Goal: Information Seeking & Learning: Learn about a topic

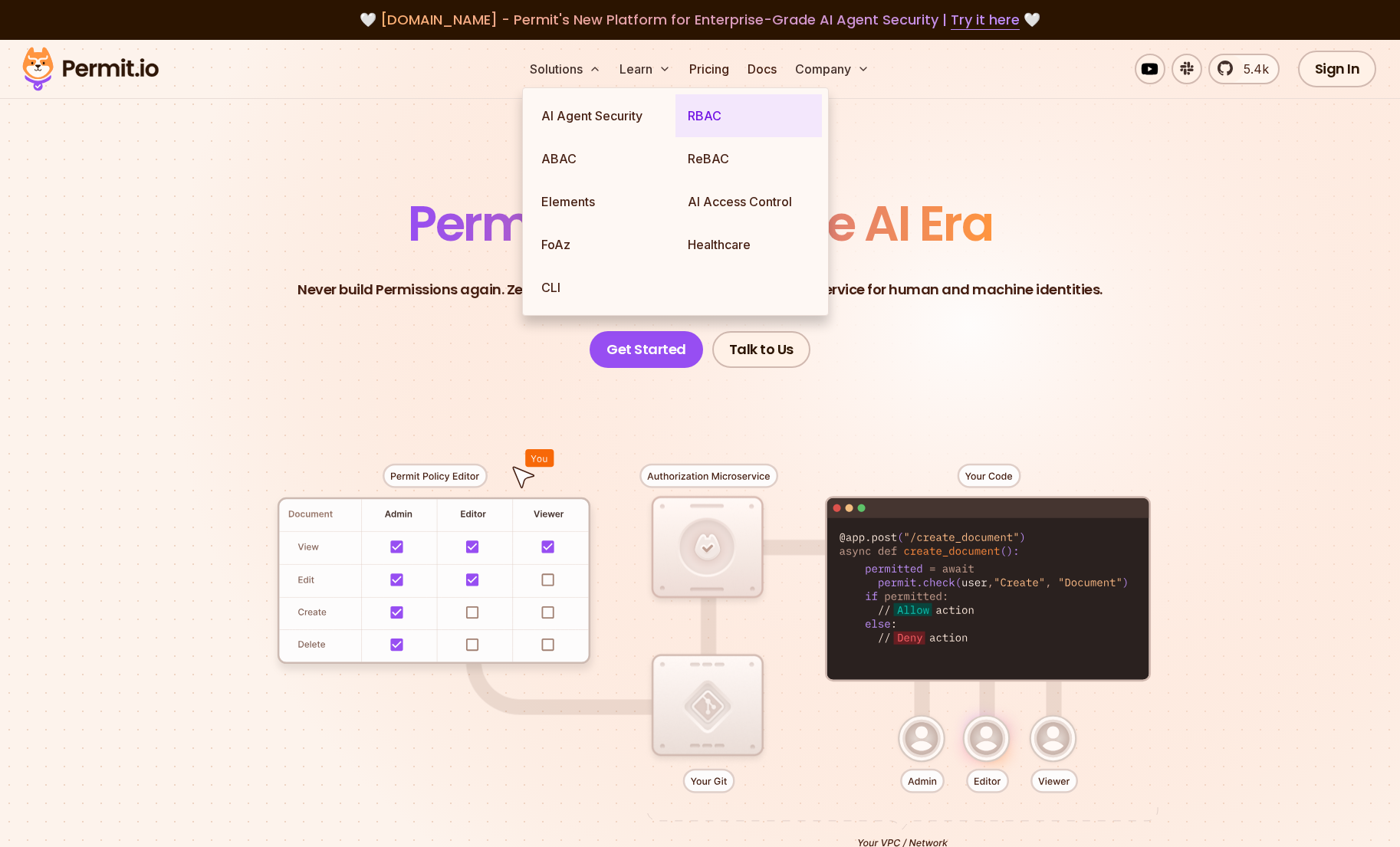
click at [702, 114] on link "RBAC" at bounding box center [748, 116] width 146 height 43
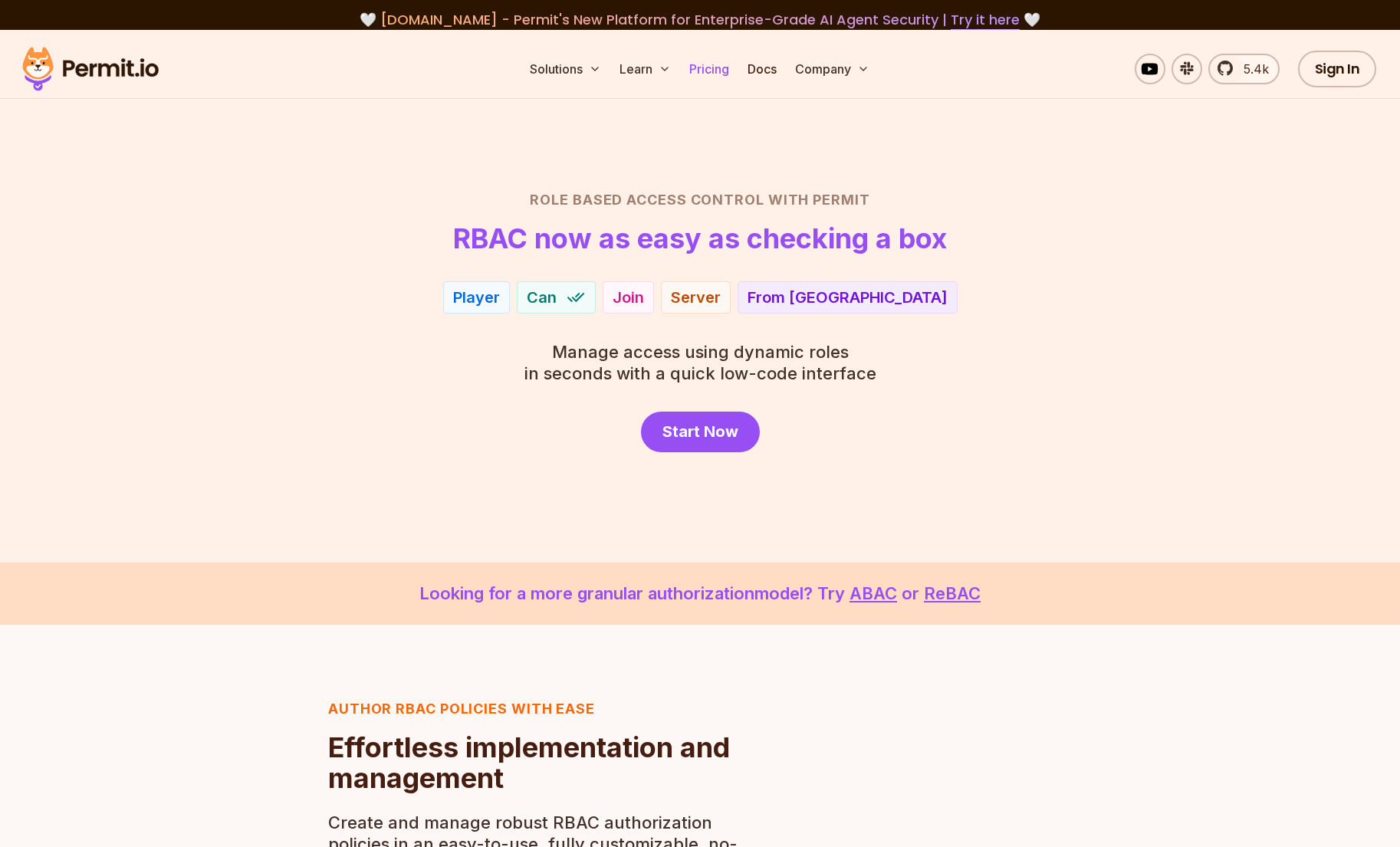
click at [708, 72] on link "Pricing" at bounding box center [709, 69] width 52 height 31
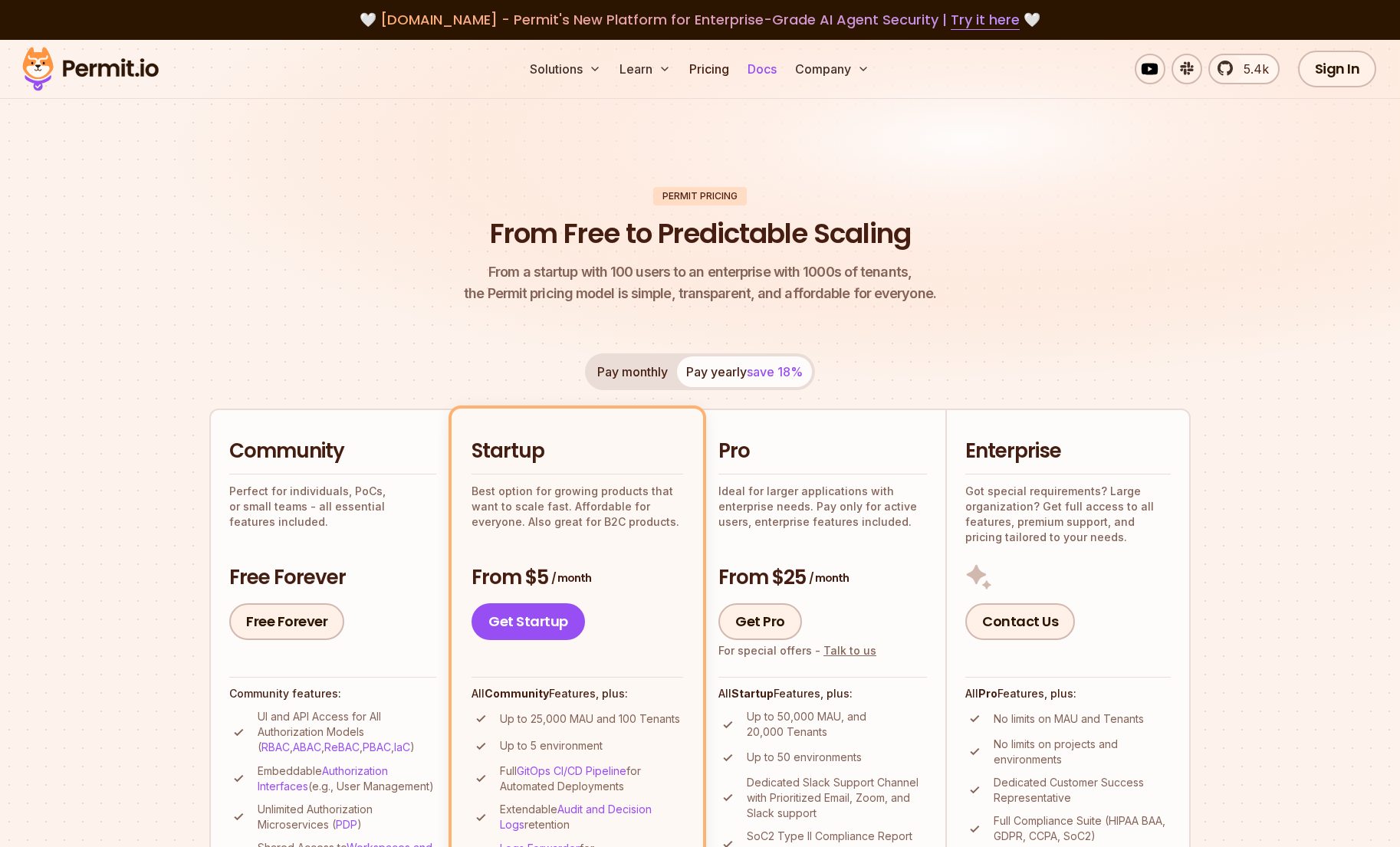
click at [753, 64] on link "Docs" at bounding box center [762, 69] width 42 height 31
click at [1078, 277] on header "Permit Pricing From Free to Predictable Scaling From a startup with 100 users t…" at bounding box center [700, 245] width 982 height 118
click at [630, 371] on button "Pay monthly" at bounding box center [632, 372] width 89 height 31
click at [720, 372] on button "Pay yearly save 18%" at bounding box center [744, 372] width 135 height 31
click at [612, 384] on button "Pay monthly" at bounding box center [632, 372] width 89 height 31
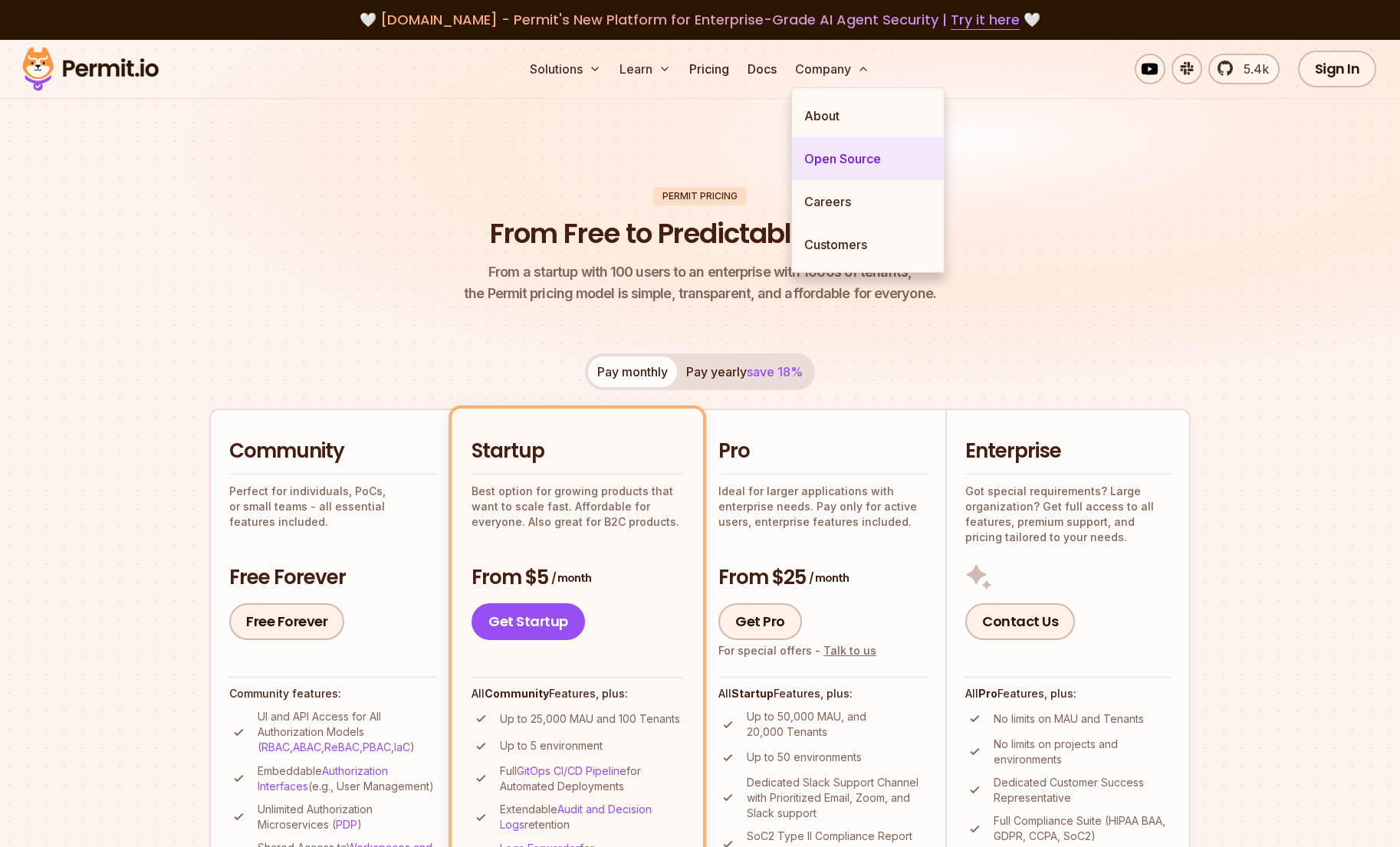
click at [838, 162] on link "Open Source" at bounding box center [868, 158] width 152 height 43
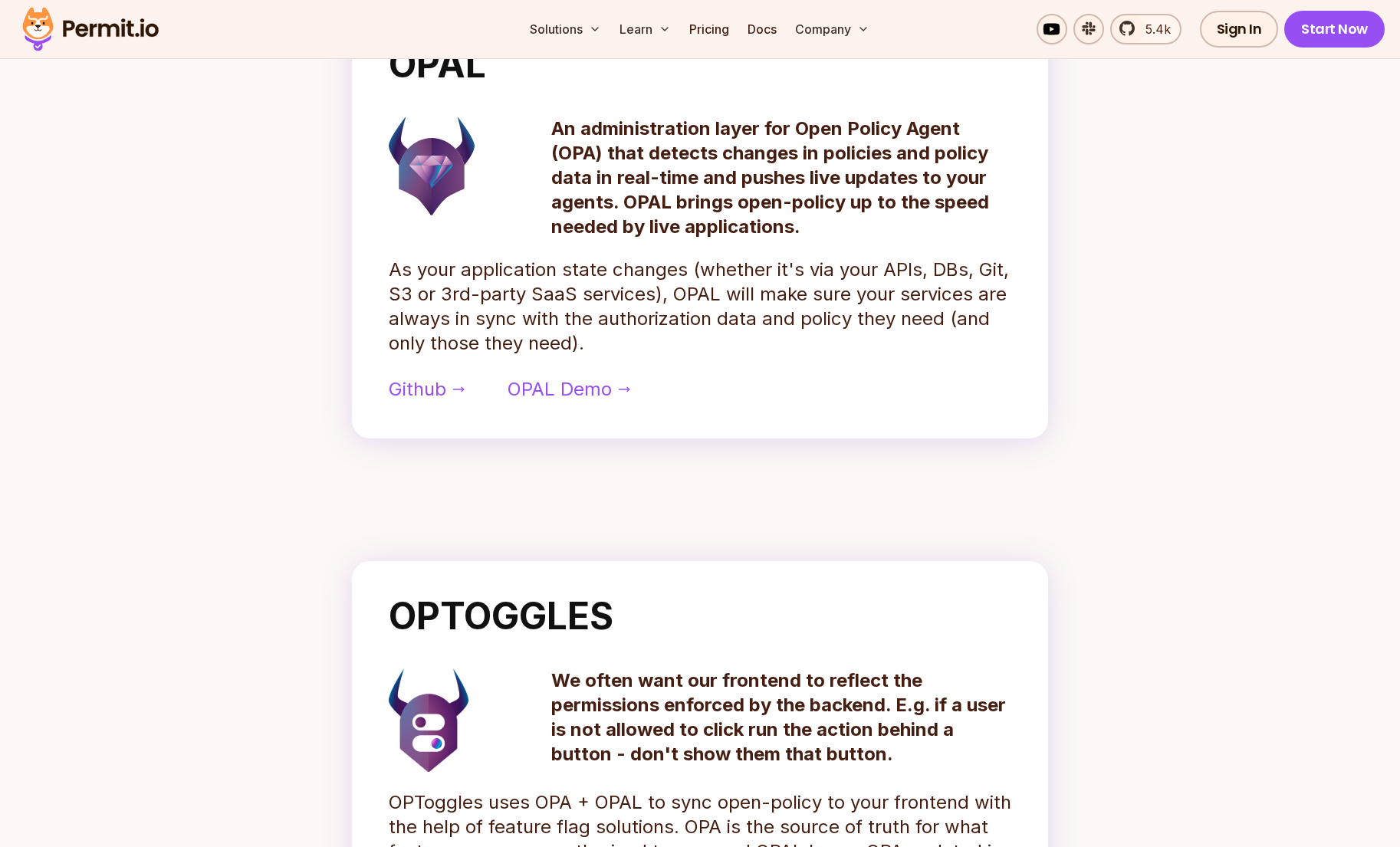
scroll to position [725, 0]
